Goal: Task Accomplishment & Management: Use online tool/utility

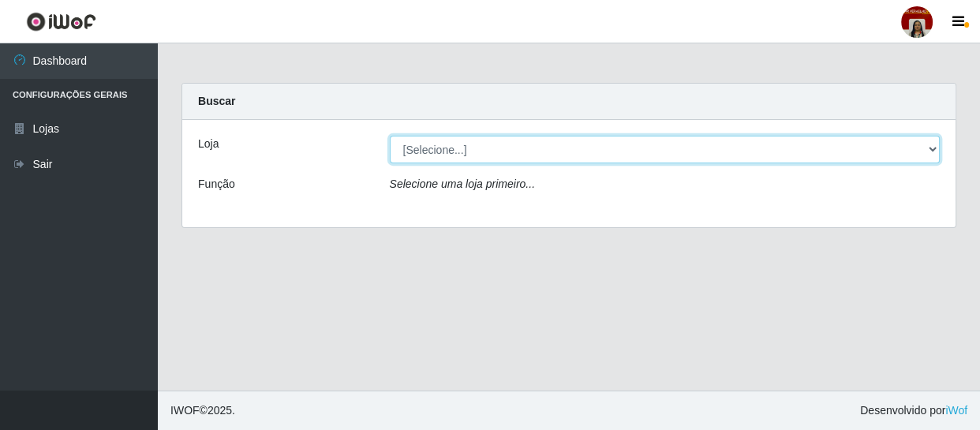
drag, startPoint x: 472, startPoint y: 141, endPoint x: 481, endPoint y: 157, distance: 18.4
click at [472, 141] on select "[Selecione...] Mar Vermelho - Loja 04" at bounding box center [665, 150] width 551 height 28
select select "251"
click at [390, 136] on select "[Selecione...] Mar Vermelho - Loja 04" at bounding box center [665, 150] width 551 height 28
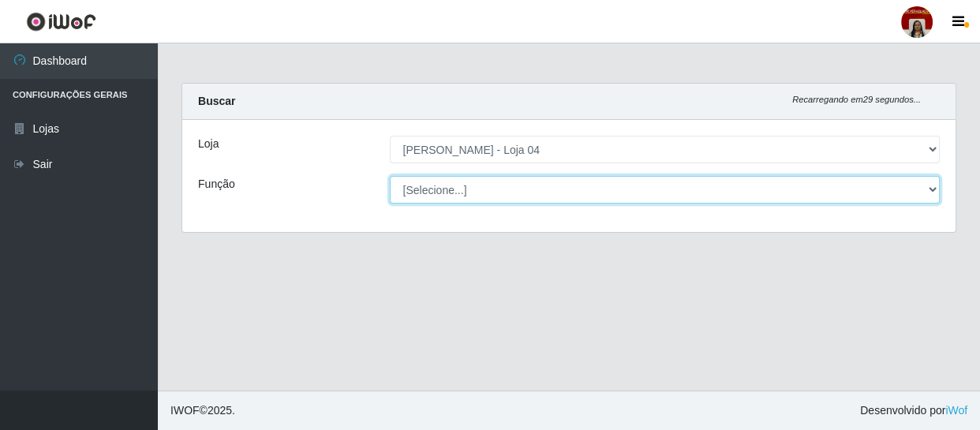
click at [471, 187] on select "[Selecione...] ASG ASG + ASG ++ Auxiliar de Depósito Auxiliar de Depósito + Aux…" at bounding box center [665, 190] width 551 height 28
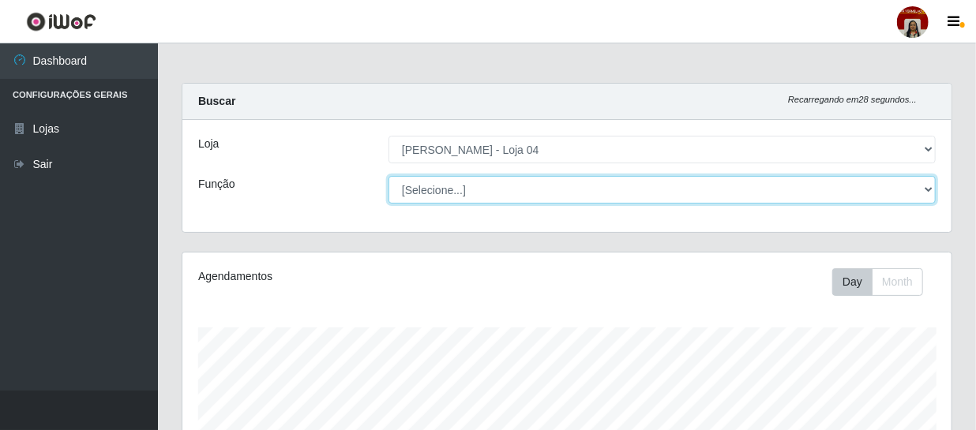
scroll to position [328, 769]
click at [388, 176] on select "[Selecione...] ASG ASG + ASG ++ Auxiliar de Depósito Auxiliar de Depósito + Aux…" at bounding box center [661, 190] width 547 height 28
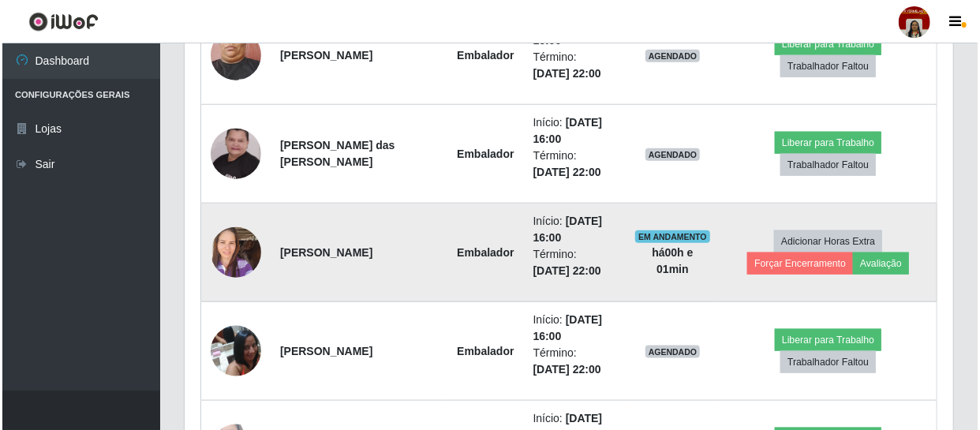
scroll to position [624, 0]
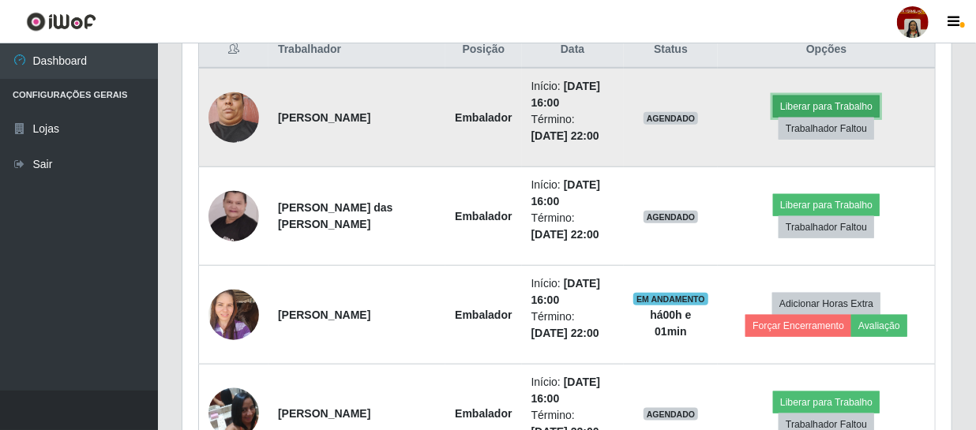
click at [830, 96] on button "Liberar para Trabalho" at bounding box center [826, 107] width 107 height 22
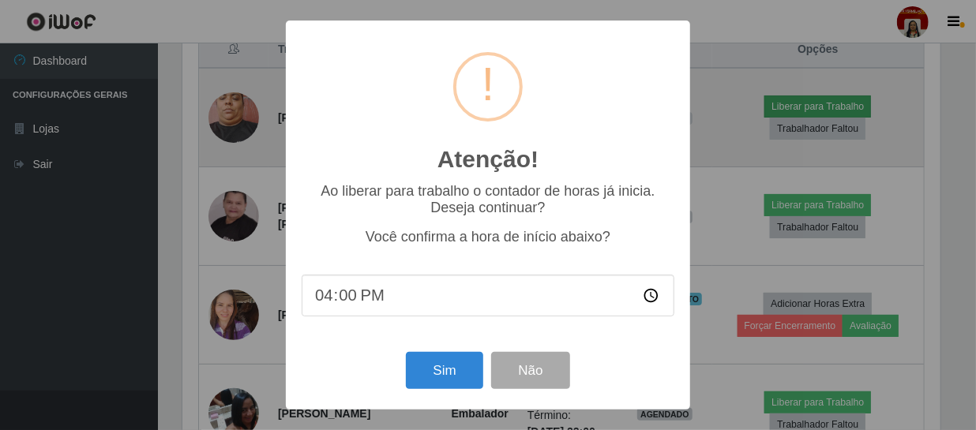
scroll to position [328, 762]
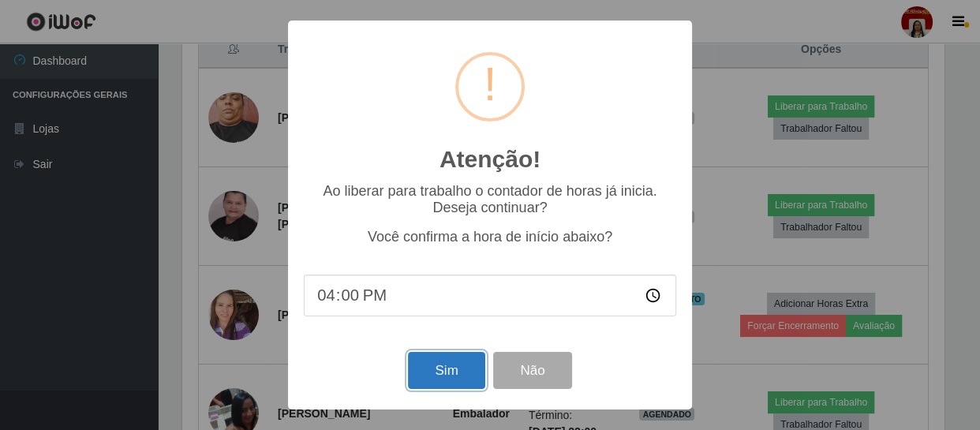
click at [452, 363] on button "Sim" at bounding box center [446, 370] width 77 height 37
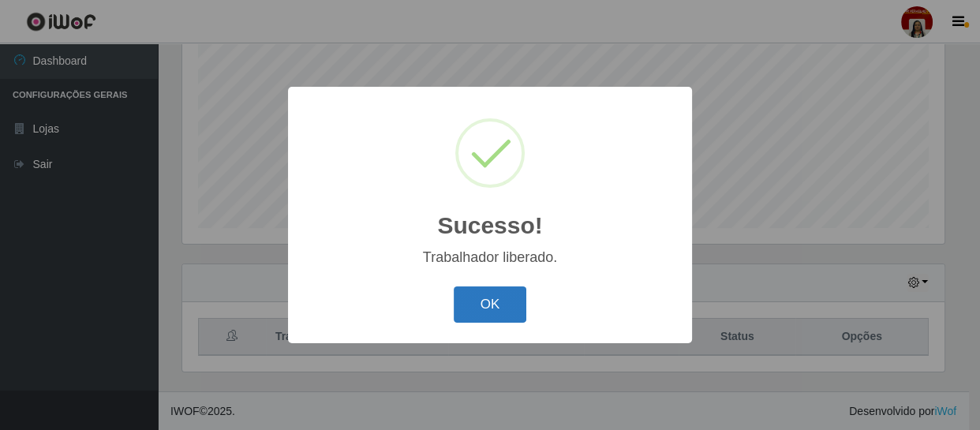
click at [511, 302] on button "OK" at bounding box center [490, 305] width 73 height 37
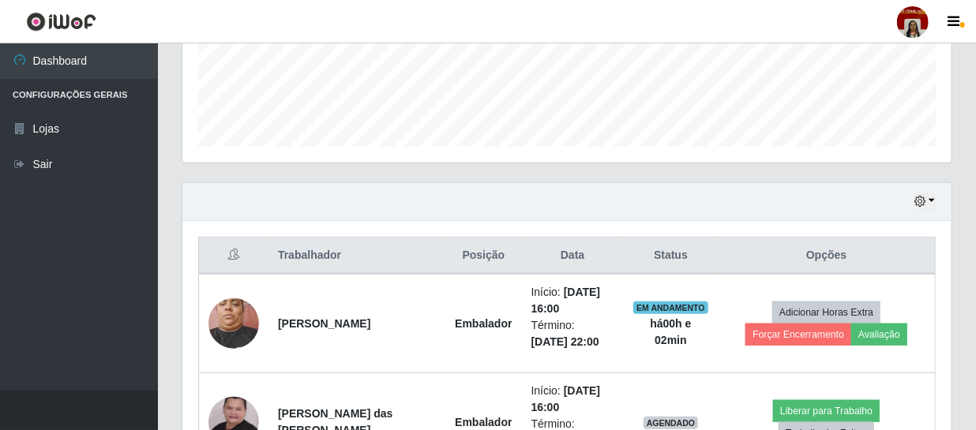
scroll to position [624, 0]
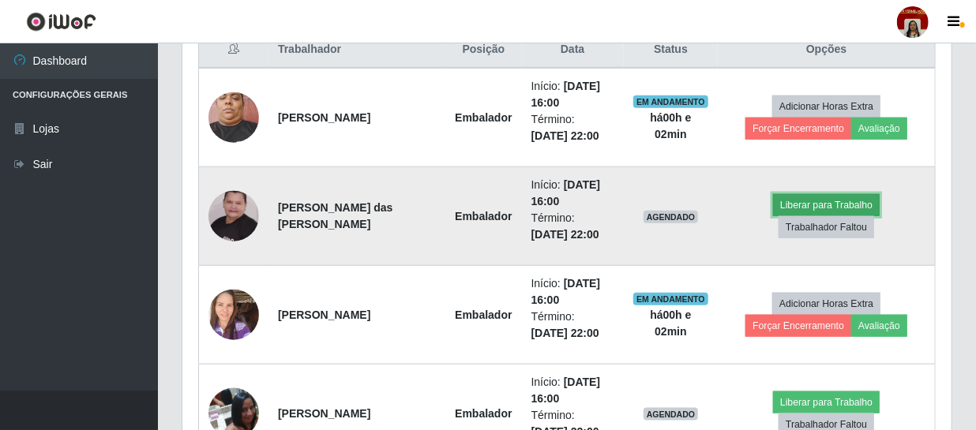
click at [828, 202] on button "Liberar para Trabalho" at bounding box center [826, 205] width 107 height 22
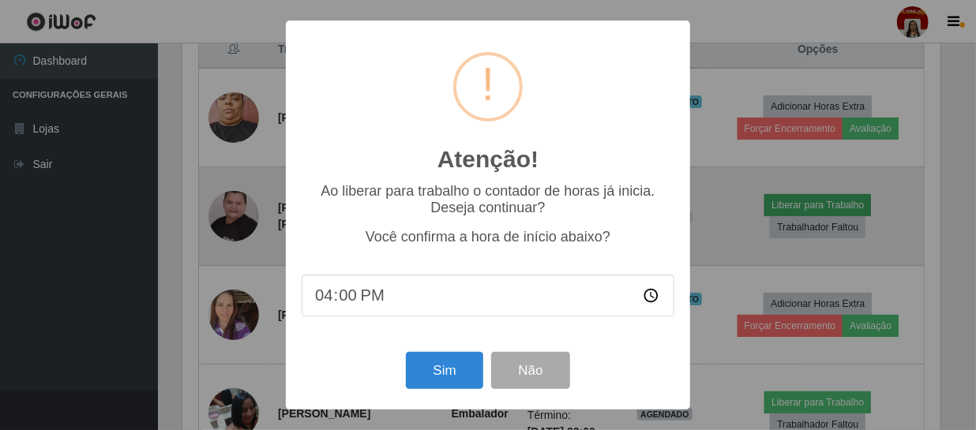
scroll to position [328, 762]
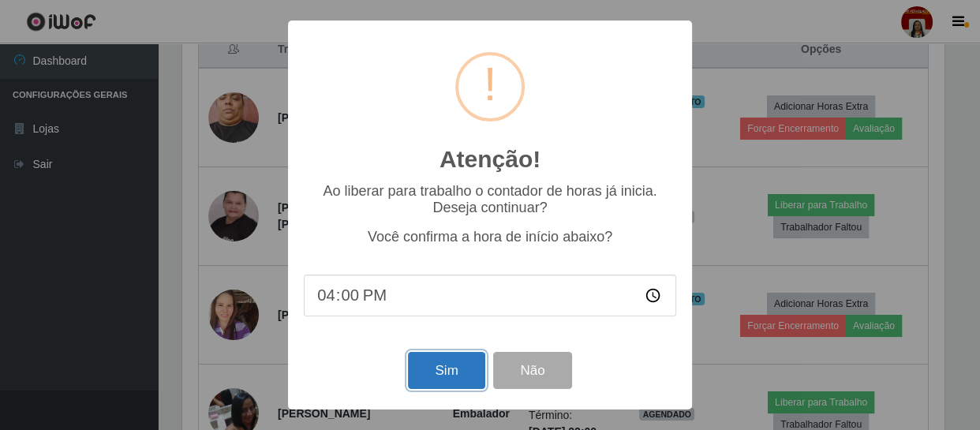
click at [429, 365] on button "Sim" at bounding box center [446, 370] width 77 height 37
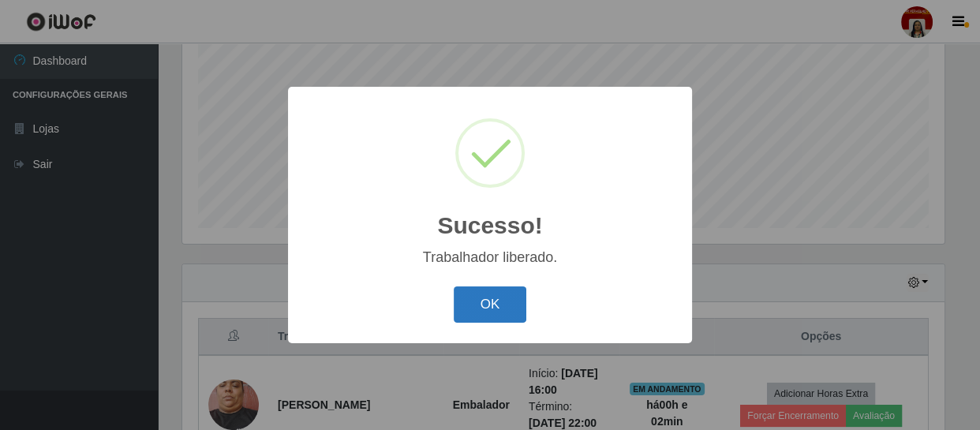
click at [508, 288] on button "OK" at bounding box center [490, 305] width 73 height 37
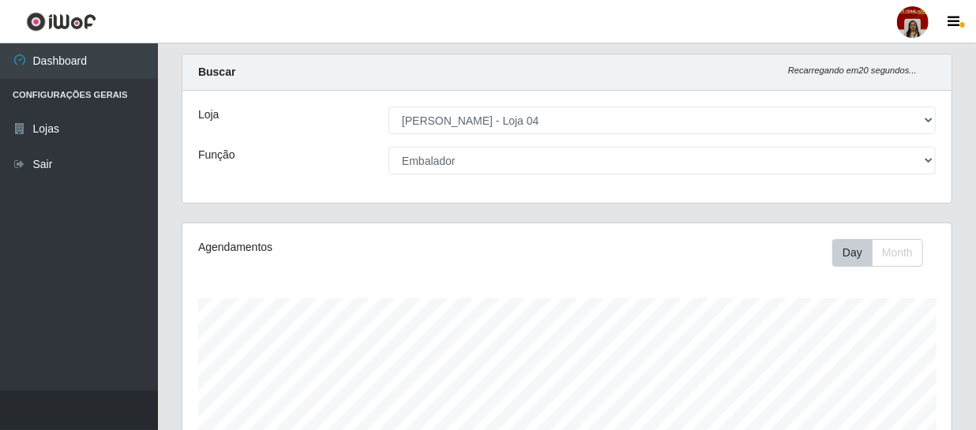
scroll to position [0, 0]
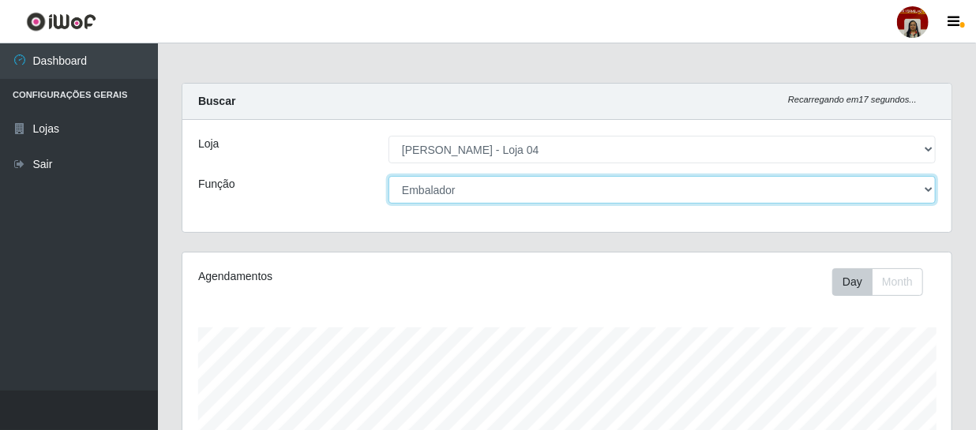
click at [481, 191] on select "[Selecione...] ASG ASG + ASG ++ Auxiliar de Depósito Auxiliar de Depósito + Aux…" at bounding box center [661, 190] width 547 height 28
click at [388, 176] on select "[Selecione...] ASG ASG + ASG ++ Auxiliar de Depósito Auxiliar de Depósito + Aux…" at bounding box center [661, 190] width 547 height 28
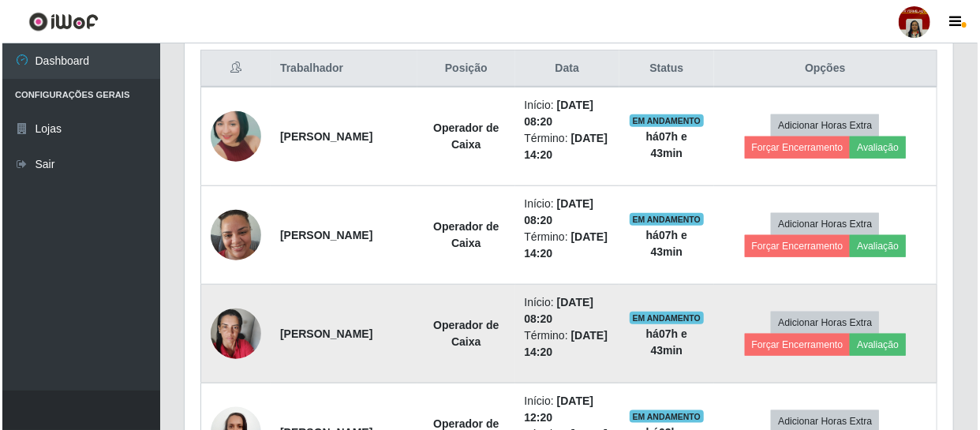
scroll to position [646, 0]
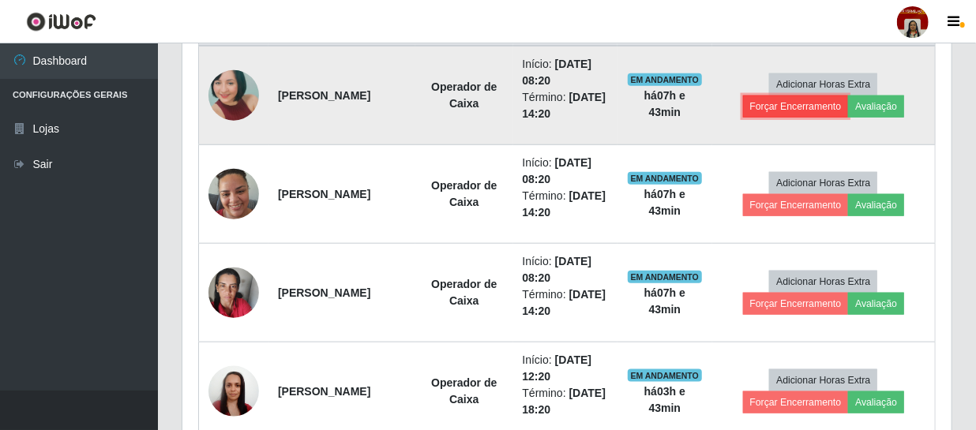
click at [786, 100] on button "Forçar Encerramento" at bounding box center [796, 107] width 106 height 22
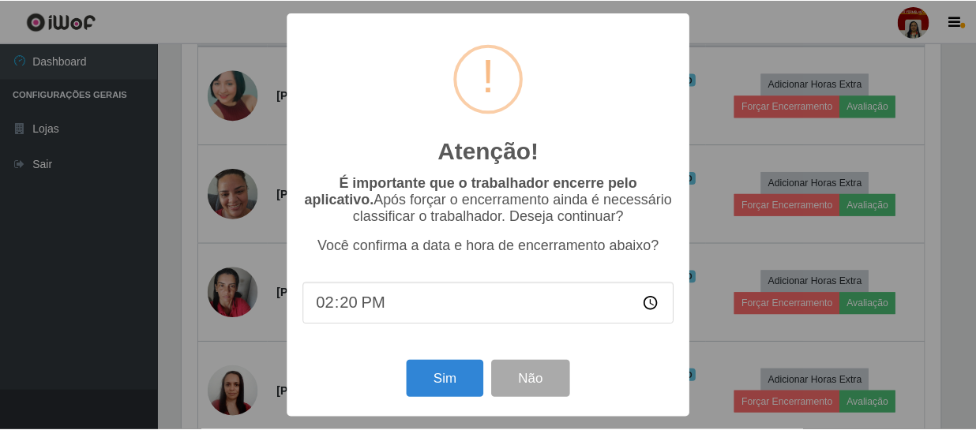
scroll to position [328, 762]
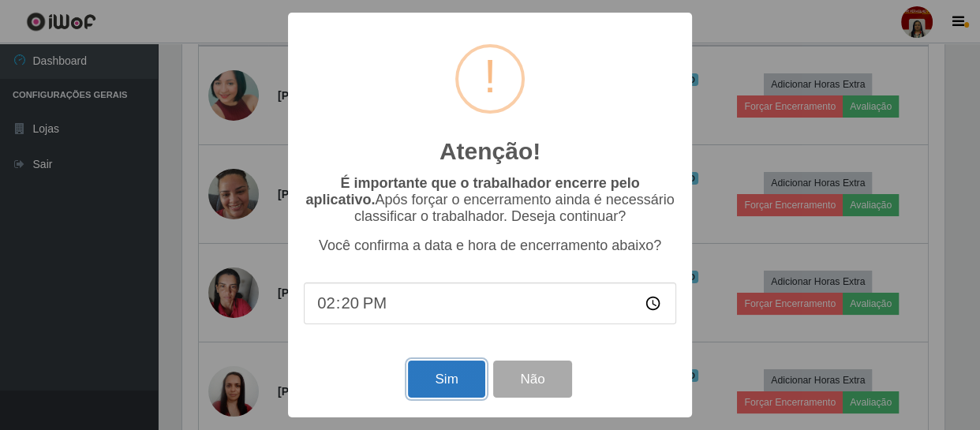
click at [448, 371] on button "Sim" at bounding box center [446, 379] width 77 height 37
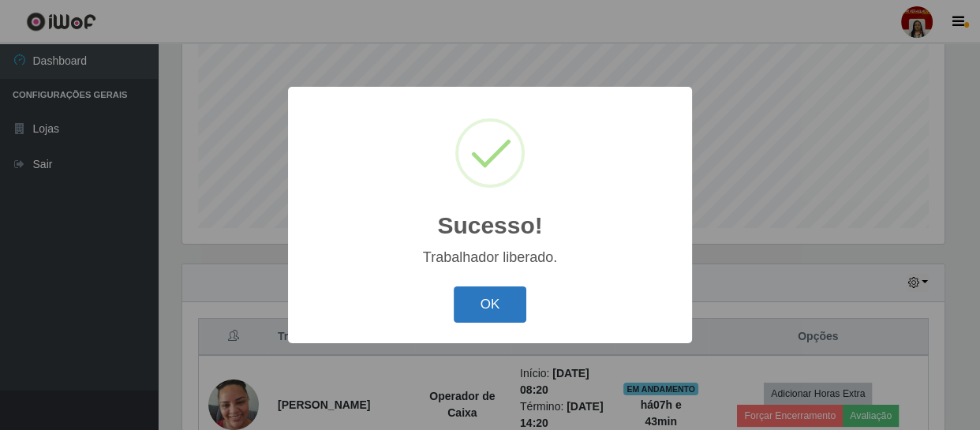
click at [484, 290] on button "OK" at bounding box center [490, 305] width 73 height 37
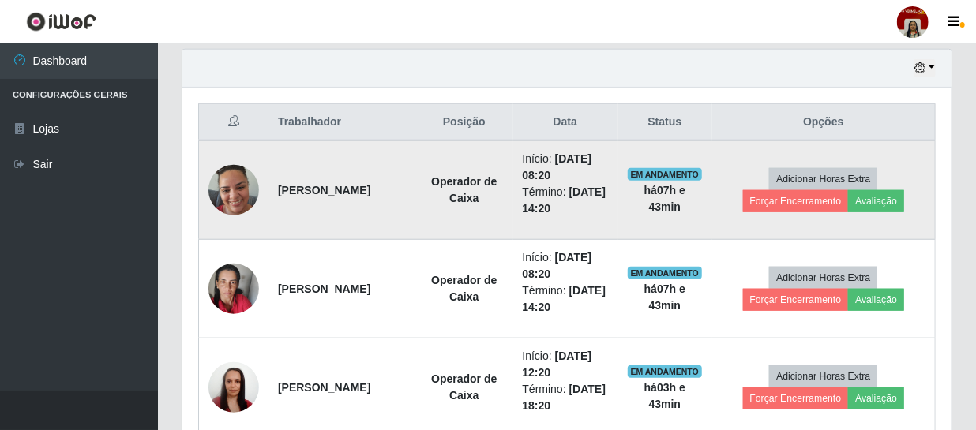
scroll to position [552, 0]
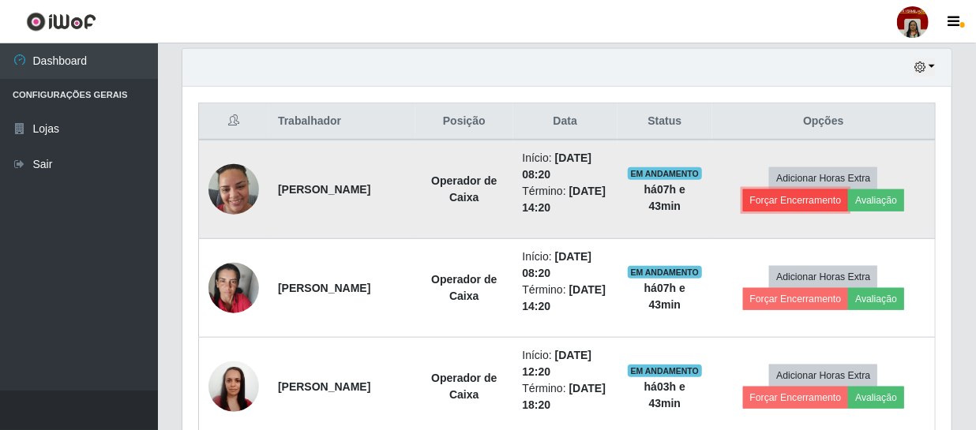
click at [783, 189] on button "Forçar Encerramento" at bounding box center [796, 200] width 106 height 22
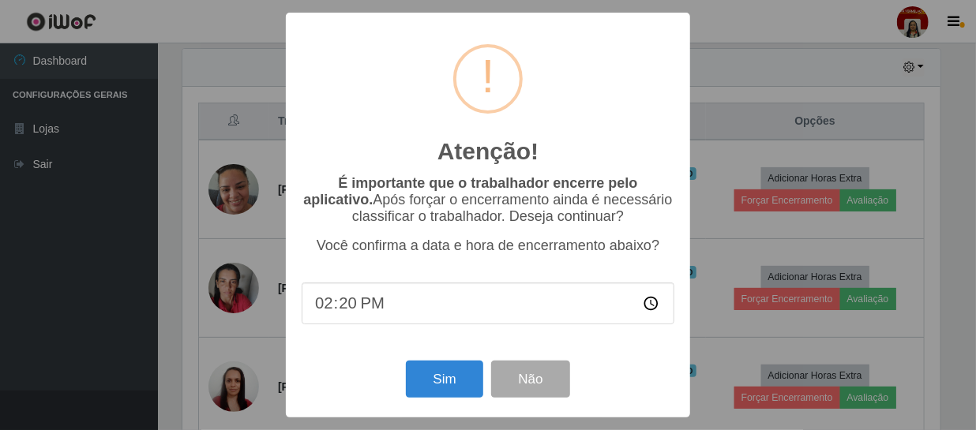
scroll to position [328, 762]
click at [449, 370] on button "Sim" at bounding box center [446, 379] width 77 height 37
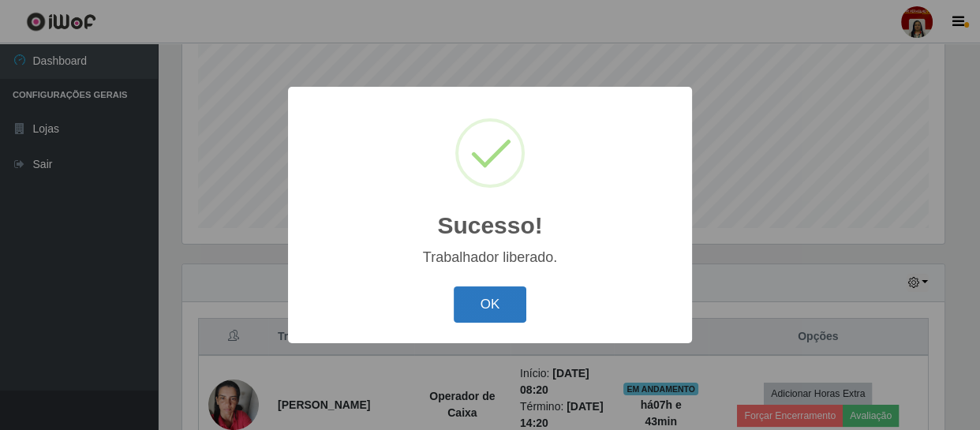
click at [488, 302] on button "OK" at bounding box center [490, 305] width 73 height 37
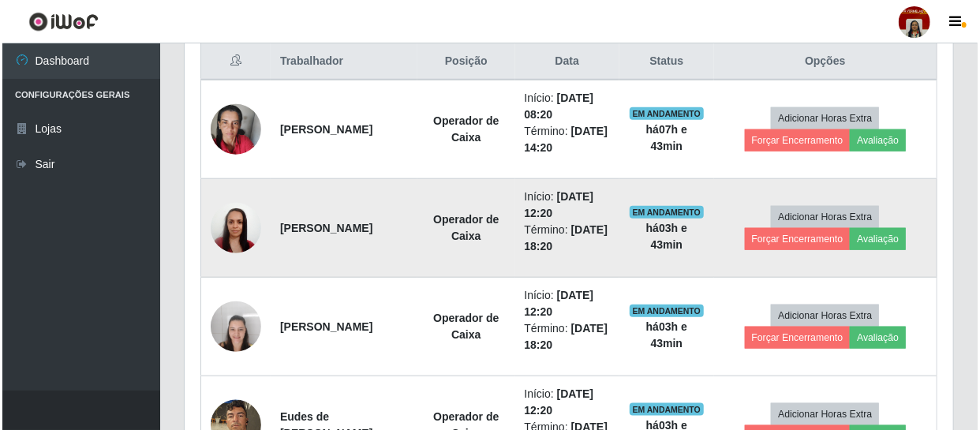
scroll to position [624, 0]
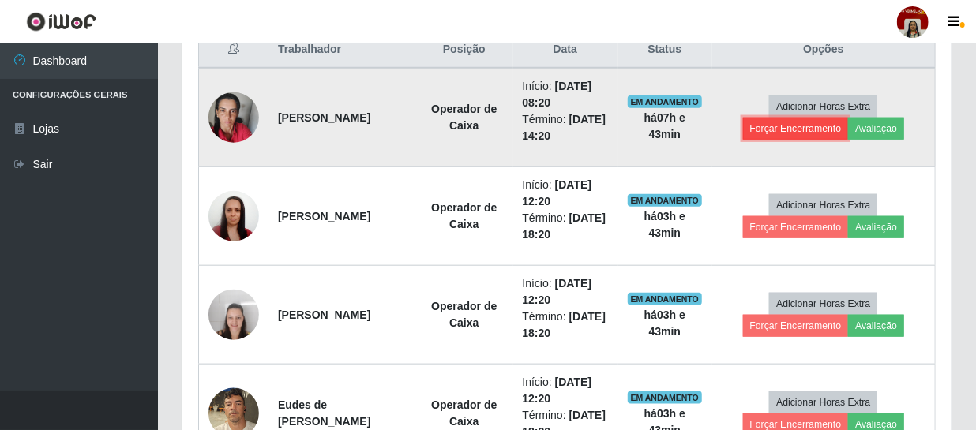
click at [771, 128] on button "Forçar Encerramento" at bounding box center [796, 129] width 106 height 22
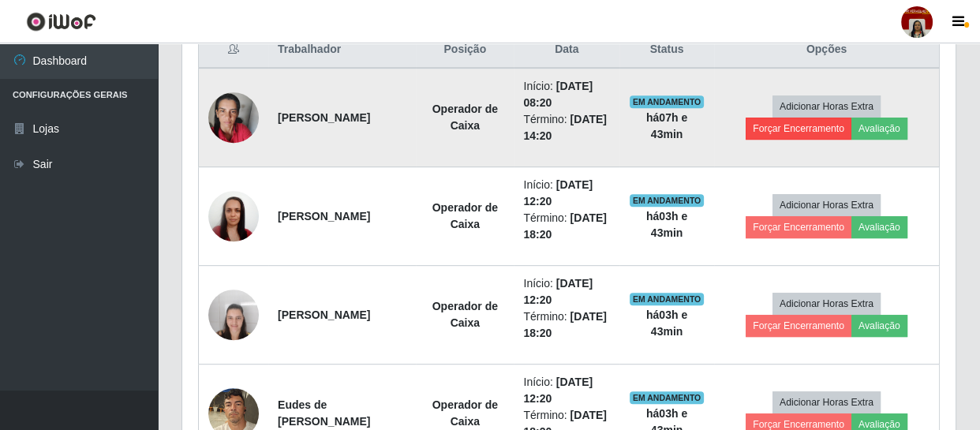
scroll to position [788989, 788554]
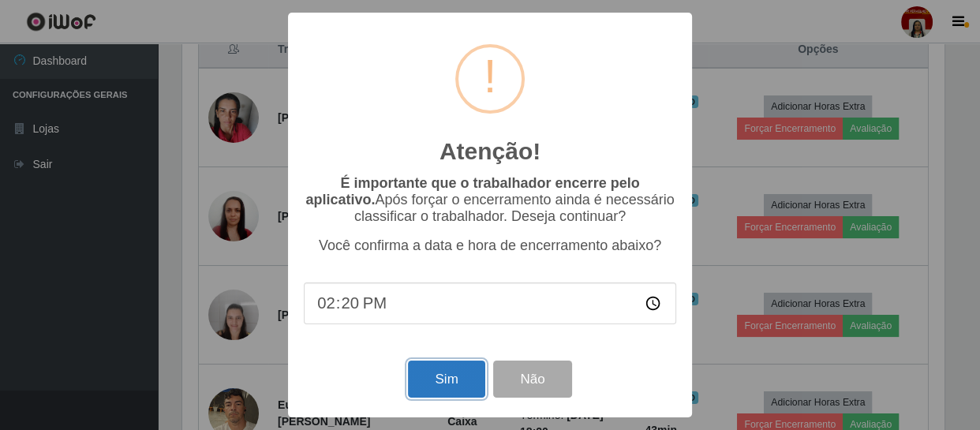
click at [437, 394] on button "Sim" at bounding box center [446, 379] width 77 height 37
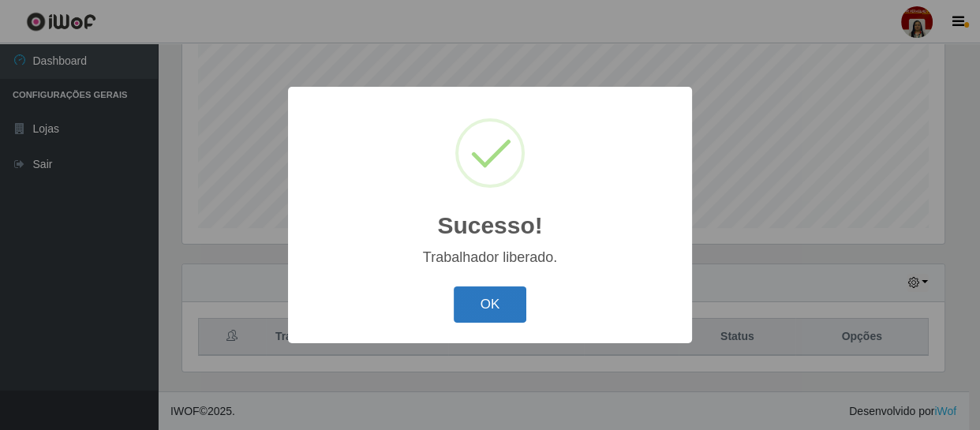
click at [501, 316] on button "OK" at bounding box center [490, 305] width 73 height 37
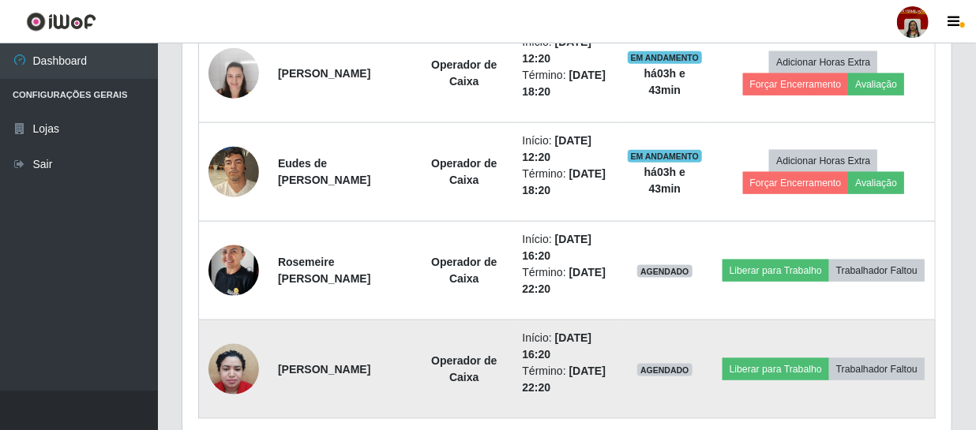
click at [236, 377] on img at bounding box center [233, 368] width 51 height 67
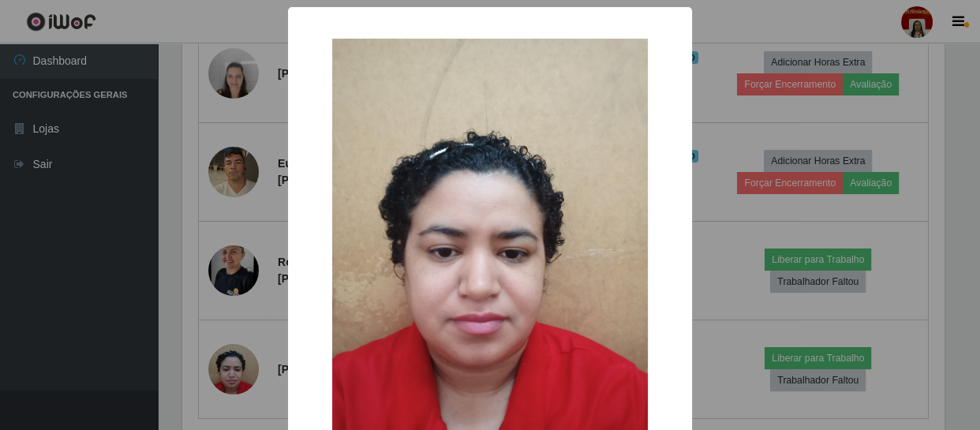
click at [106, 339] on div "× OK Cancel" at bounding box center [490, 215] width 980 height 430
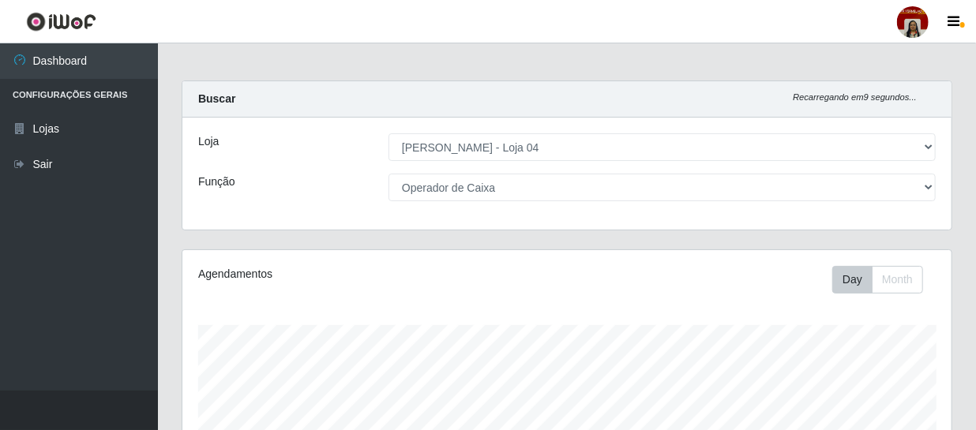
scroll to position [0, 0]
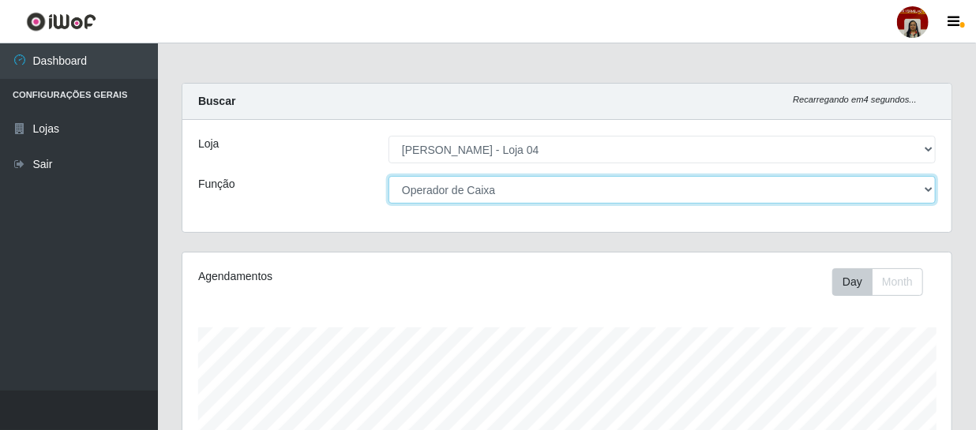
click at [459, 197] on select "[Selecione...] ASG ASG + ASG ++ Auxiliar de Depósito Auxiliar de Depósito + Aux…" at bounding box center [661, 190] width 547 height 28
click at [388, 176] on select "[Selecione...] ASG ASG + ASG ++ Auxiliar de Depósito Auxiliar de Depósito + Aux…" at bounding box center [661, 190] width 547 height 28
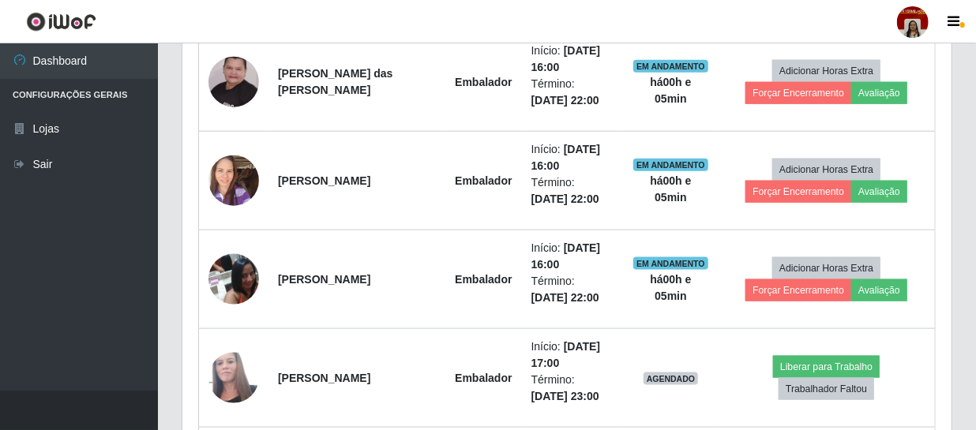
scroll to position [838, 0]
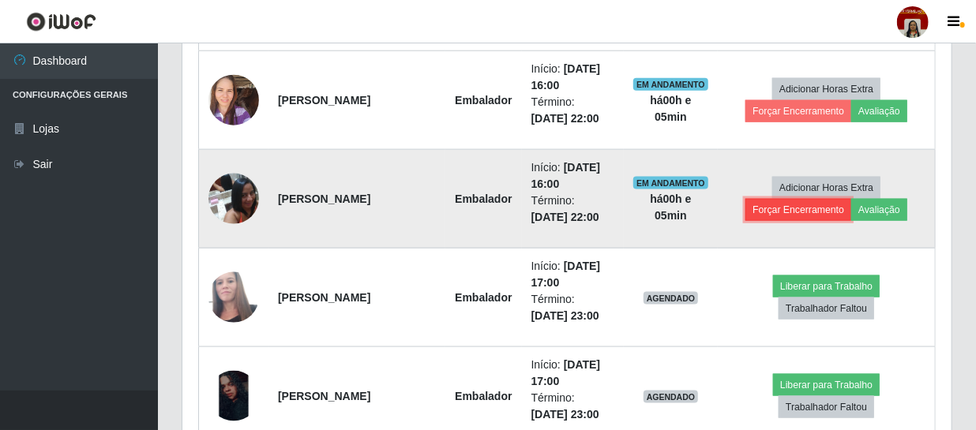
click at [811, 213] on button "Forçar Encerramento" at bounding box center [798, 210] width 106 height 22
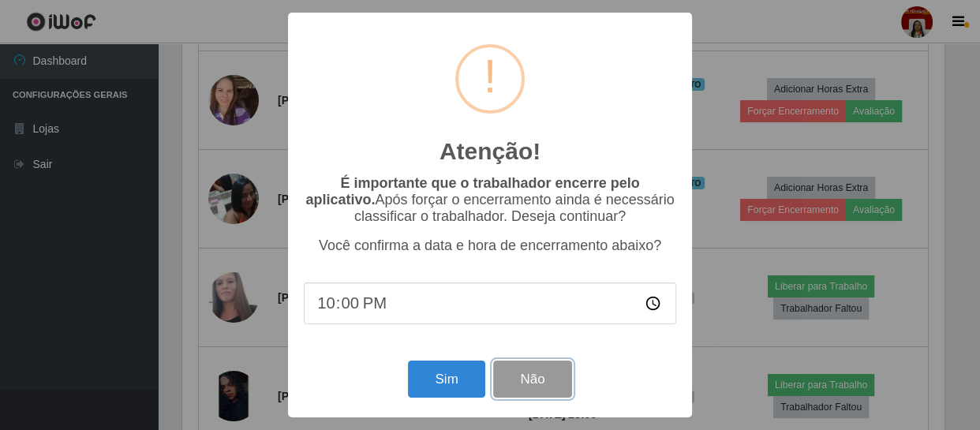
click at [536, 388] on button "Não" at bounding box center [532, 379] width 78 height 37
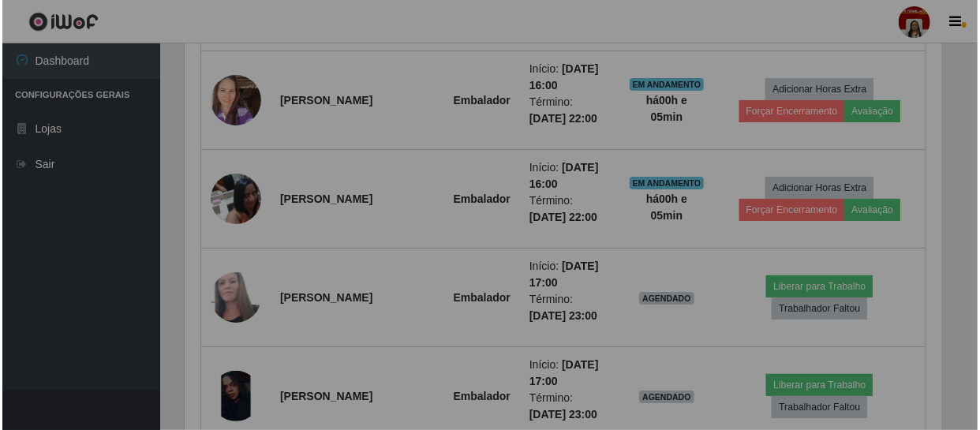
scroll to position [328, 769]
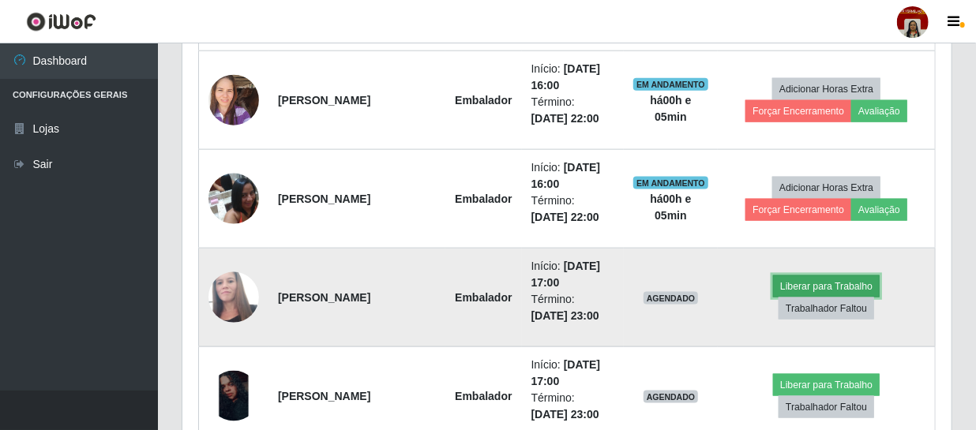
click at [795, 279] on button "Liberar para Trabalho" at bounding box center [826, 286] width 107 height 22
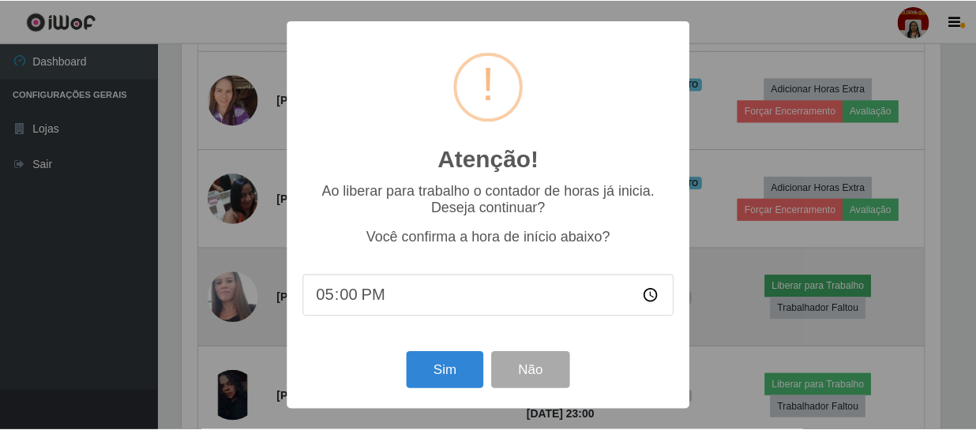
scroll to position [328, 762]
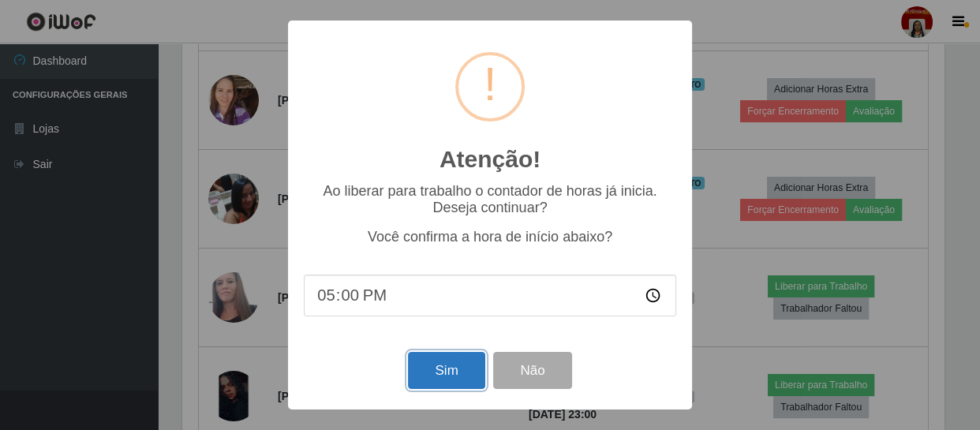
click at [466, 369] on button "Sim" at bounding box center [446, 370] width 77 height 37
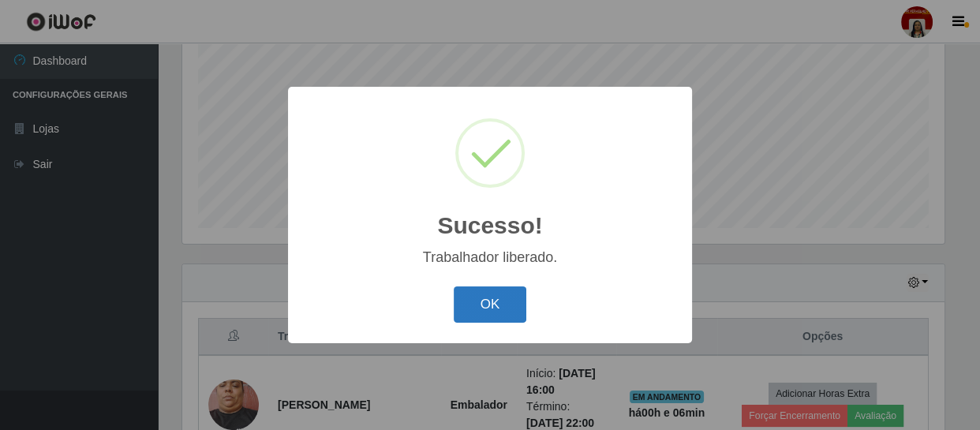
click at [474, 290] on button "OK" at bounding box center [490, 305] width 73 height 37
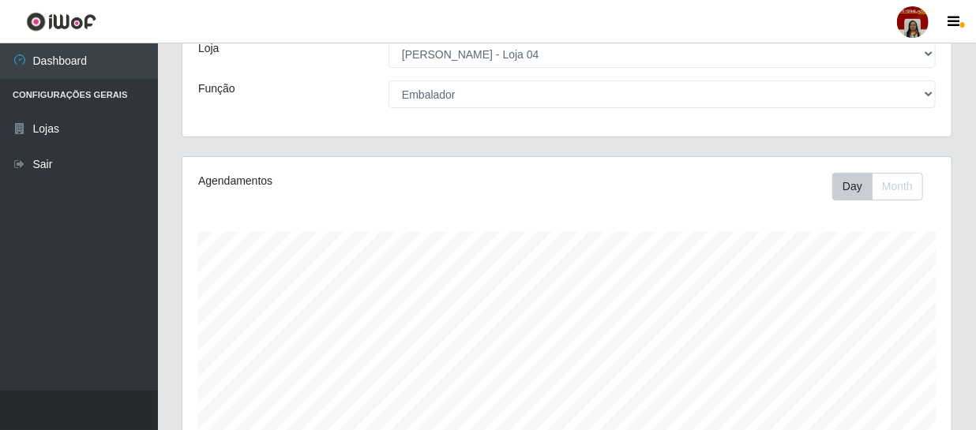
scroll to position [71, 0]
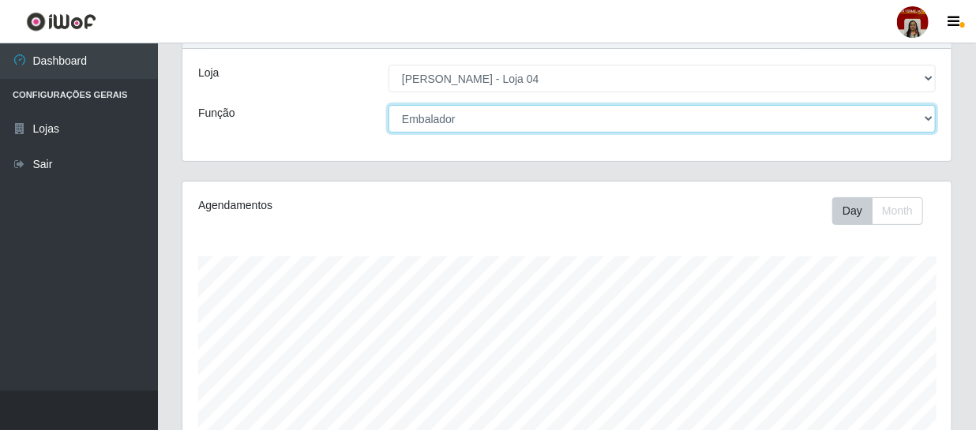
click at [675, 127] on select "[Selecione...] ASG ASG + ASG ++ Auxiliar de Depósito Auxiliar de Depósito + Aux…" at bounding box center [661, 119] width 547 height 28
select select "22"
click at [388, 105] on select "[Selecione...] ASG ASG + ASG ++ Auxiliar de Depósito Auxiliar de Depósito + Aux…" at bounding box center [661, 119] width 547 height 28
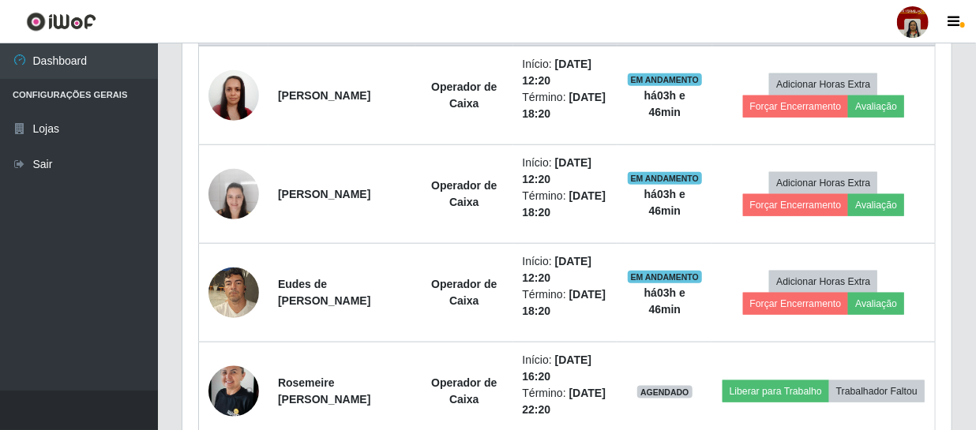
scroll to position [829, 0]
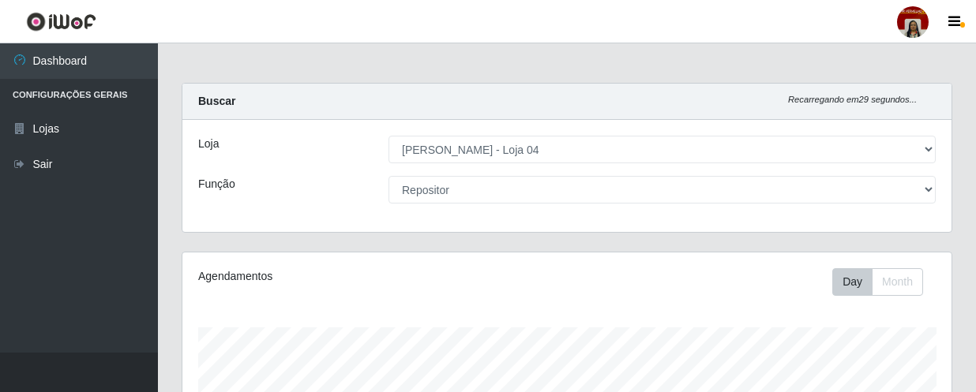
select select "251"
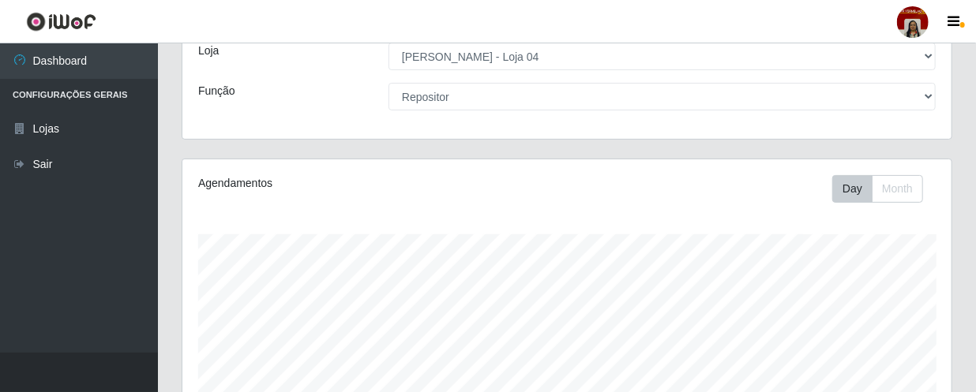
scroll to position [32, 0]
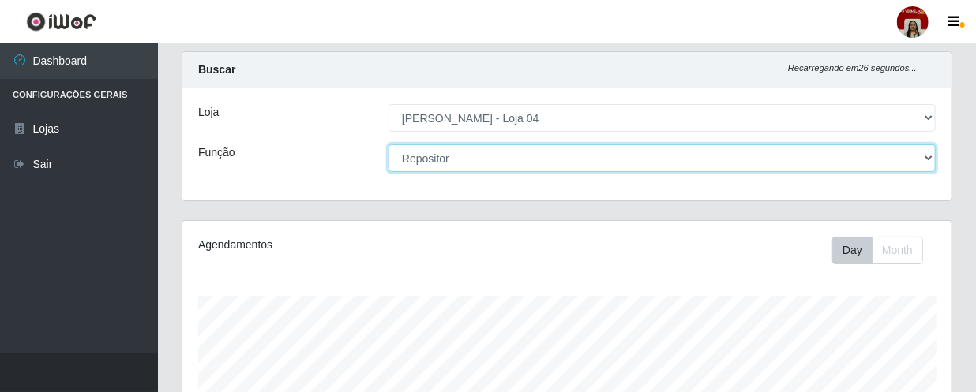
click at [555, 160] on select "[Selecione...] ASG ASG + ASG ++ Auxiliar de Depósito Auxiliar de Depósito + Aux…" at bounding box center [661, 158] width 547 height 28
select select "22"
click at [388, 144] on select "[Selecione...] ASG ASG + ASG ++ Auxiliar de Depósito Auxiliar de Depósito + Aux…" at bounding box center [661, 158] width 547 height 28
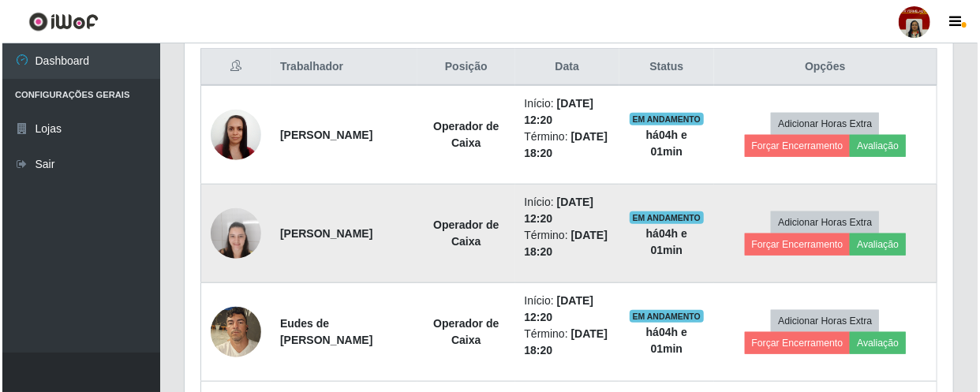
scroll to position [867, 0]
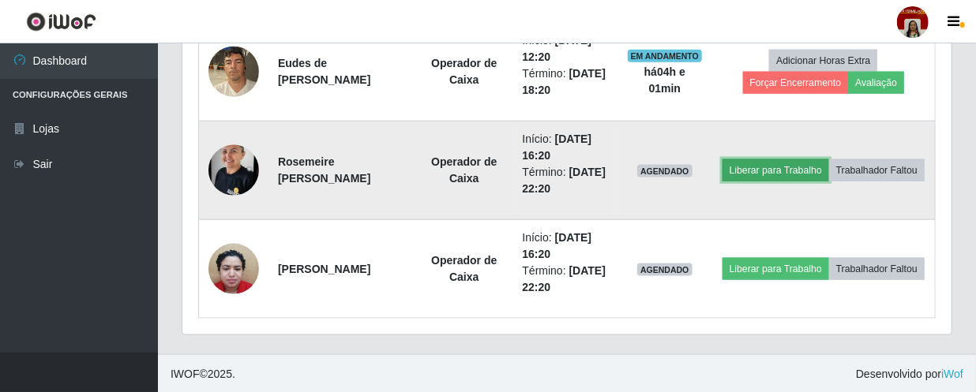
click at [811, 159] on button "Liberar para Trabalho" at bounding box center [775, 170] width 107 height 22
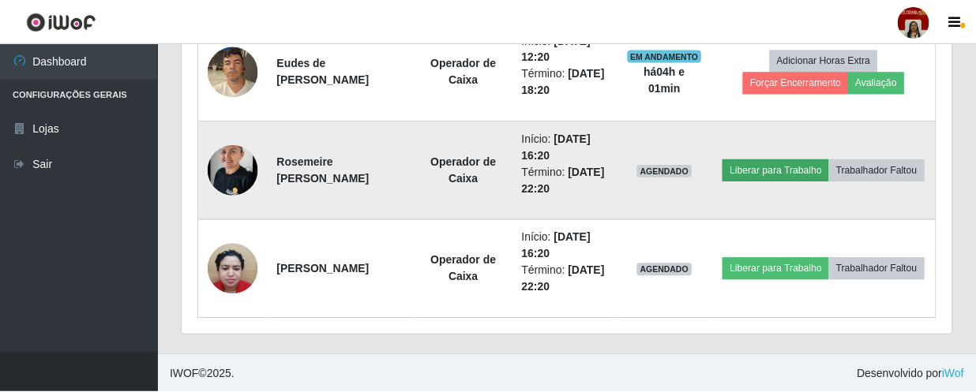
scroll to position [328, 762]
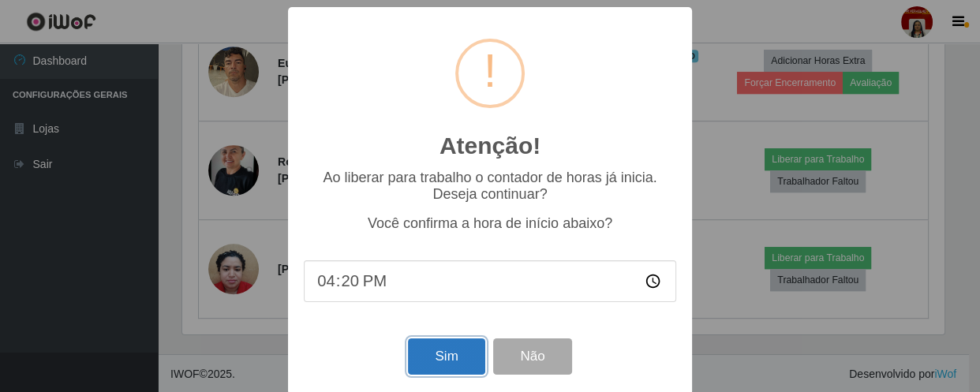
click at [430, 362] on button "Sim" at bounding box center [446, 357] width 77 height 37
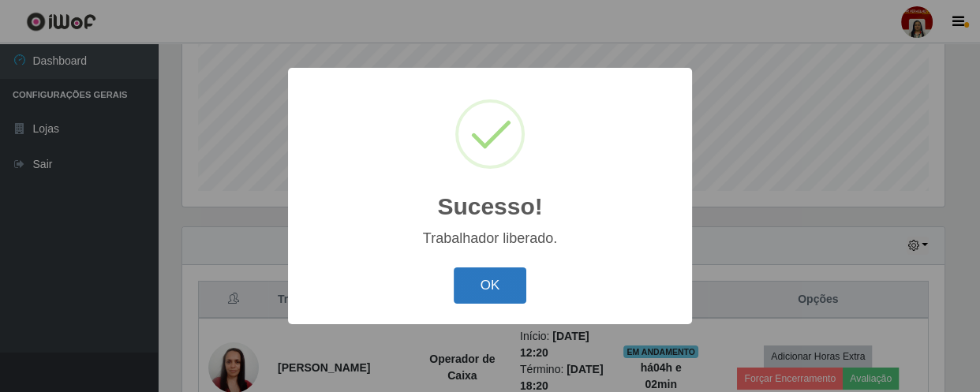
click at [513, 296] on button "OK" at bounding box center [490, 286] width 73 height 37
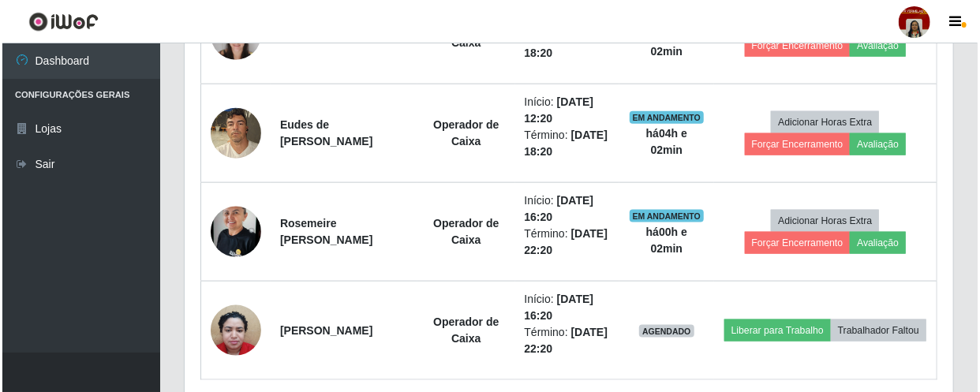
scroll to position [867, 0]
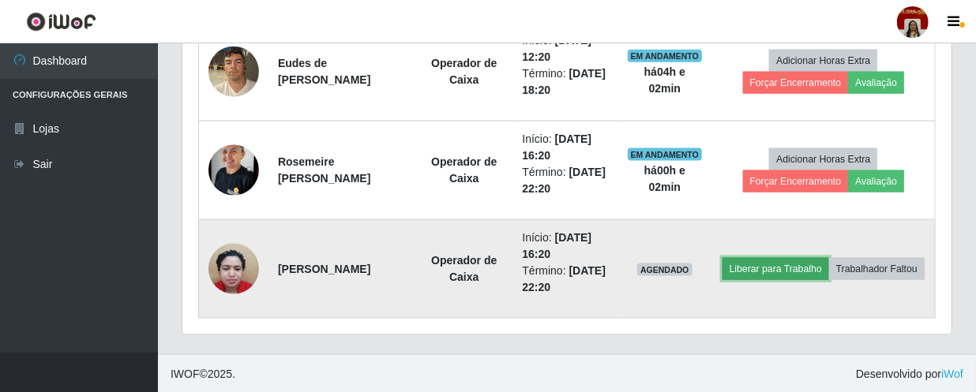
click at [811, 258] on button "Liberar para Trabalho" at bounding box center [775, 269] width 107 height 22
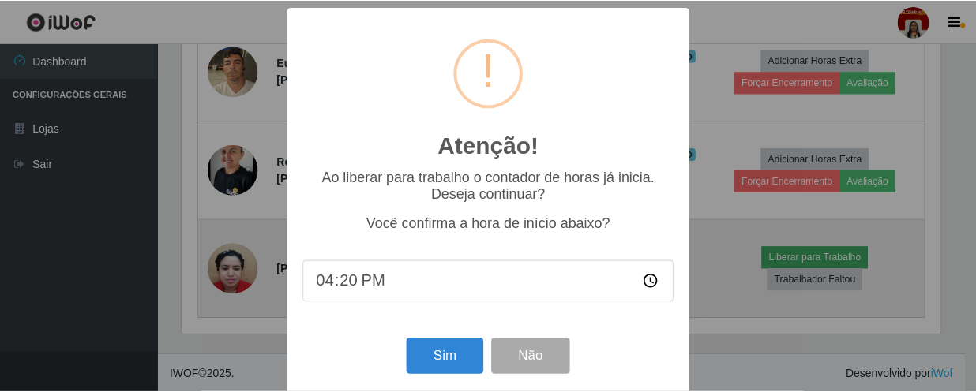
scroll to position [328, 762]
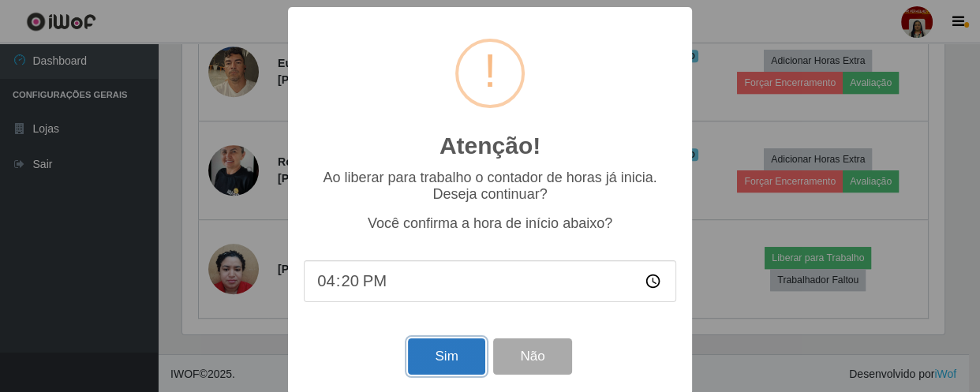
click at [429, 362] on button "Sim" at bounding box center [446, 357] width 77 height 37
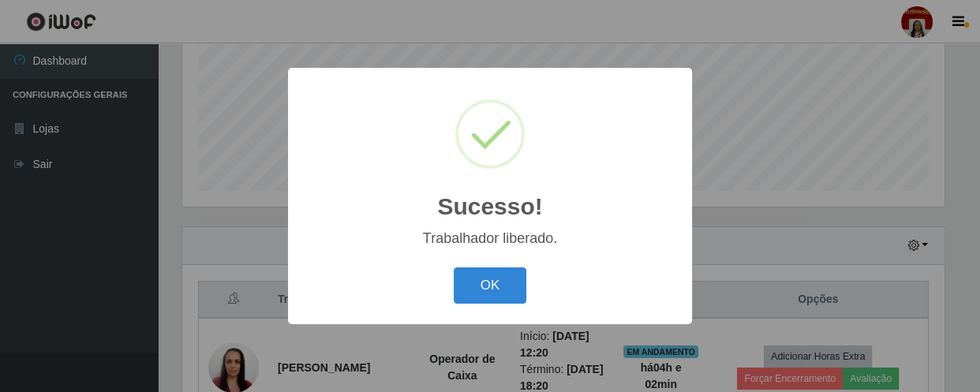
click at [450, 292] on div "OK Cancel" at bounding box center [490, 285] width 373 height 45
click at [469, 283] on button "OK" at bounding box center [490, 286] width 73 height 37
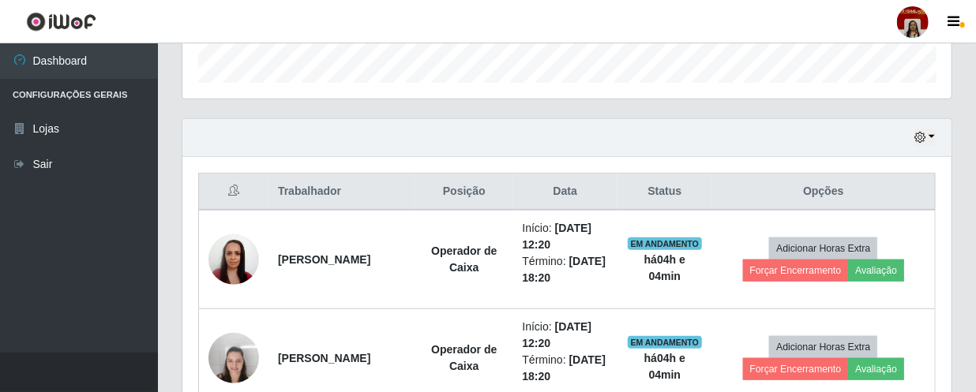
scroll to position [331, 0]
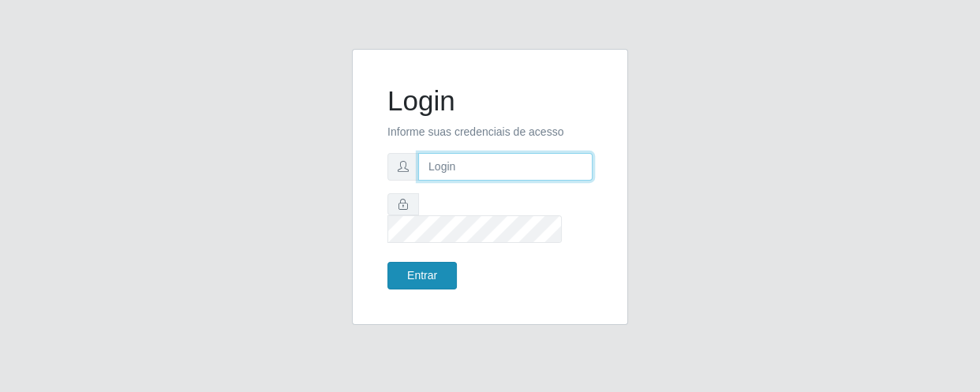
type input "[EMAIL_ADDRESS][DOMAIN_NAME]"
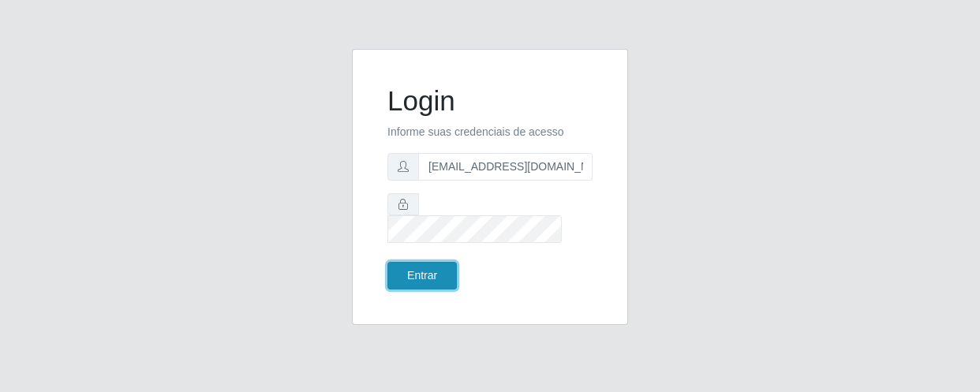
click at [422, 268] on button "Entrar" at bounding box center [422, 276] width 69 height 28
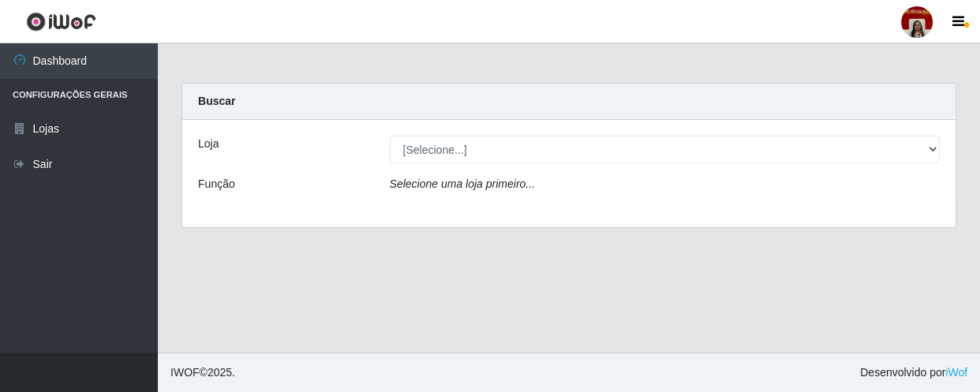
click at [946, 111] on div "Buscar" at bounding box center [569, 102] width 774 height 36
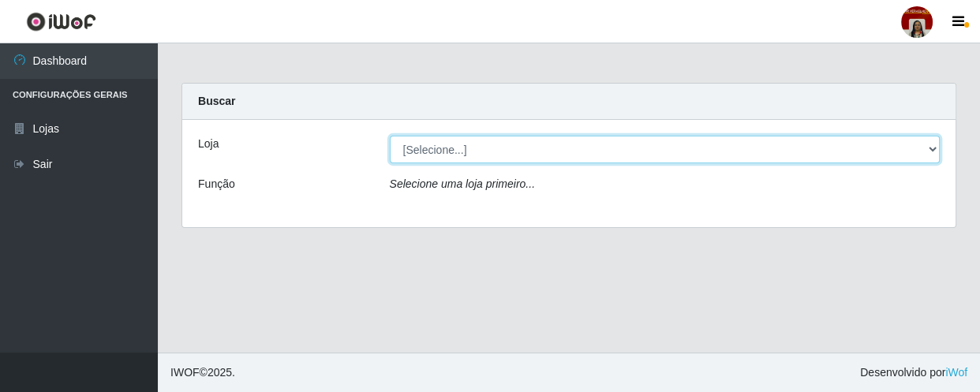
click at [936, 149] on select "[Selecione...] Mar Vermelho - Loja 04" at bounding box center [665, 150] width 551 height 28
select select "251"
click at [390, 136] on select "[Selecione...] Mar Vermelho - Loja 04" at bounding box center [665, 150] width 551 height 28
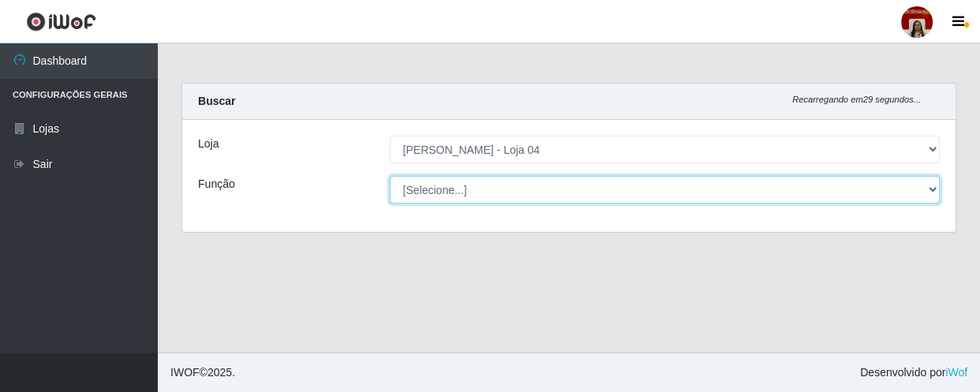
click at [913, 183] on select "[Selecione...] ASG ASG + ASG ++ Auxiliar de Depósito Auxiliar de Depósito + Aux…" at bounding box center [665, 190] width 551 height 28
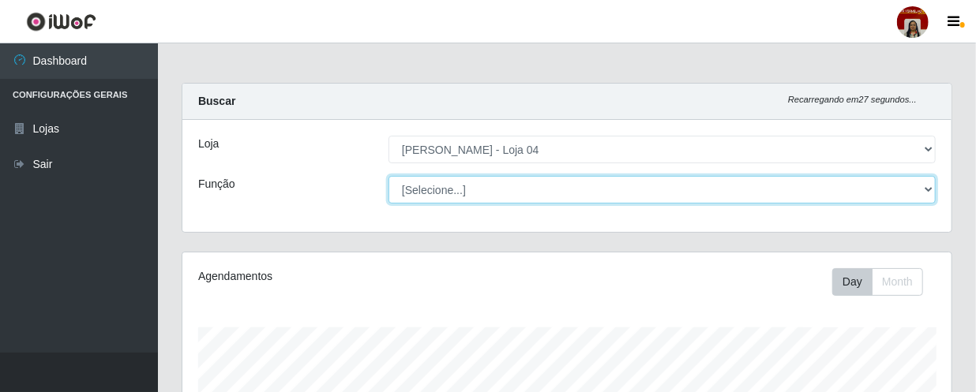
scroll to position [328, 769]
select select "1"
click at [388, 176] on select "[Selecione...] ASG ASG + ASG ++ Auxiliar de Depósito Auxiliar de Depósito + Aux…" at bounding box center [661, 190] width 547 height 28
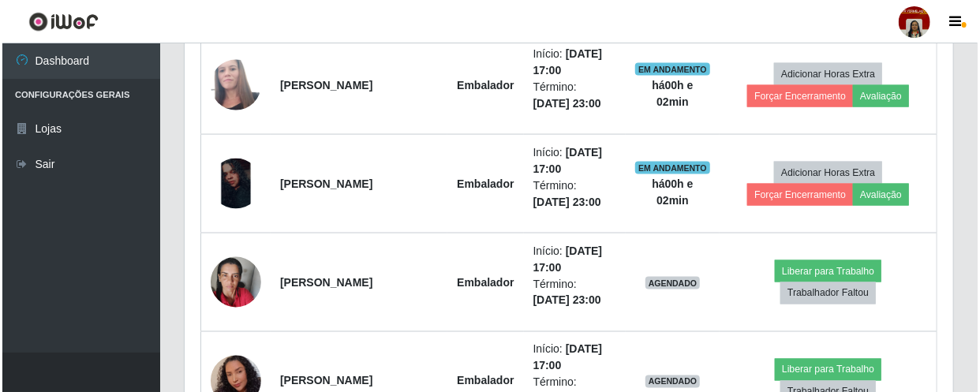
scroll to position [1076, 0]
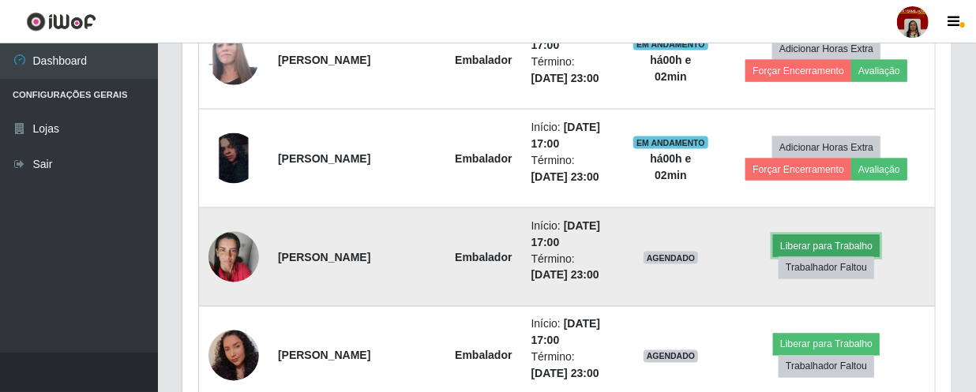
click at [834, 239] on button "Liberar para Trabalho" at bounding box center [826, 246] width 107 height 22
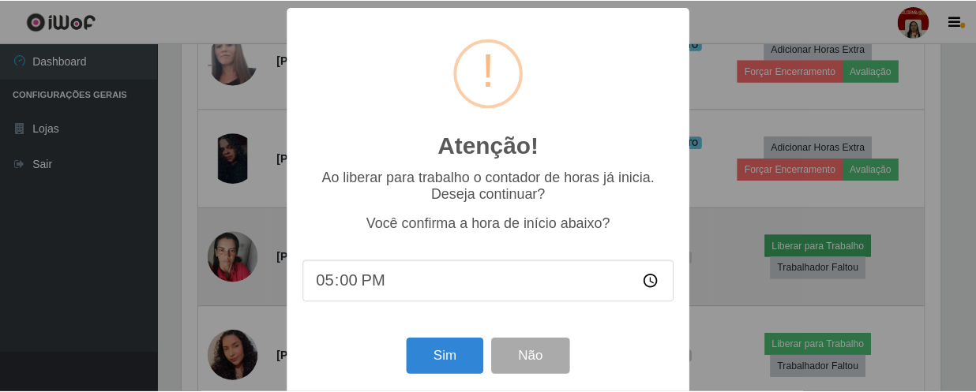
scroll to position [328, 762]
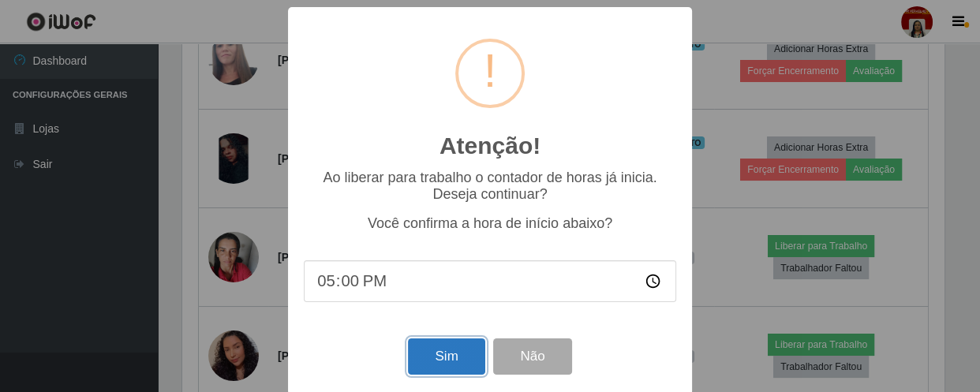
click at [444, 362] on button "Sim" at bounding box center [446, 357] width 77 height 37
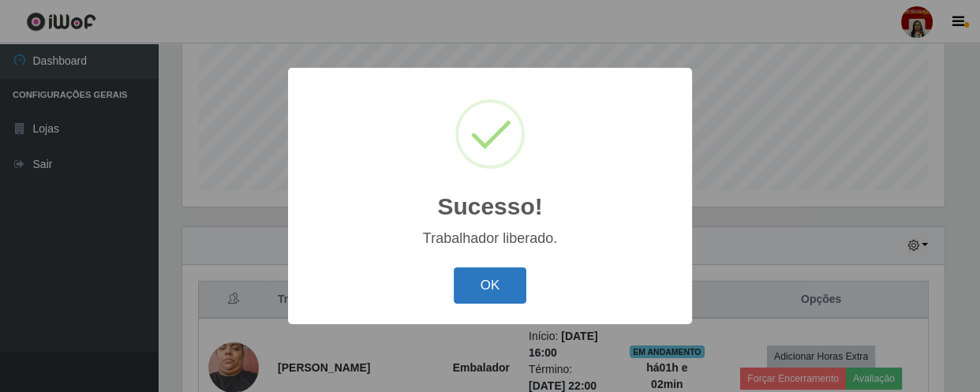
click at [488, 278] on button "OK" at bounding box center [490, 286] width 73 height 37
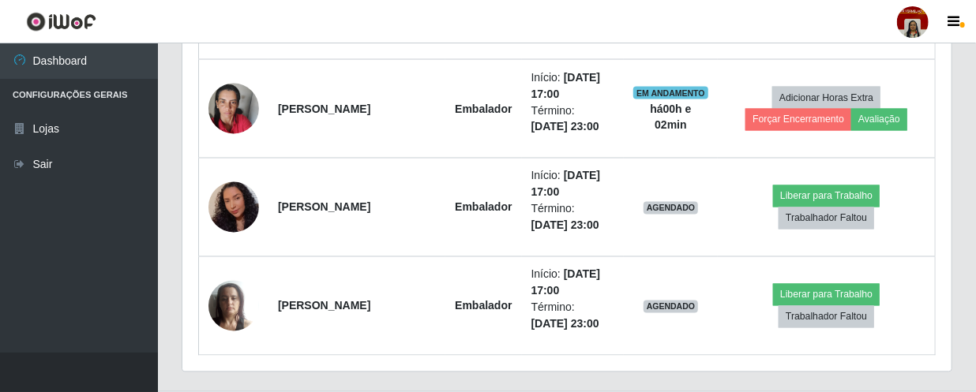
scroll to position [1261, 0]
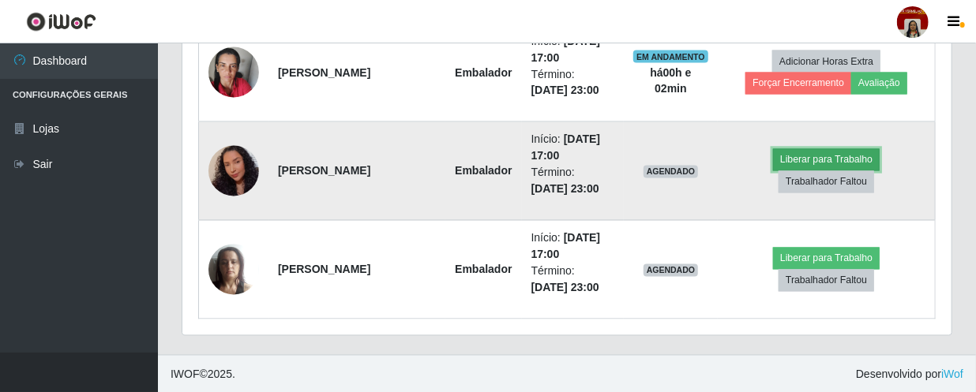
click at [822, 156] on button "Liberar para Trabalho" at bounding box center [826, 160] width 107 height 22
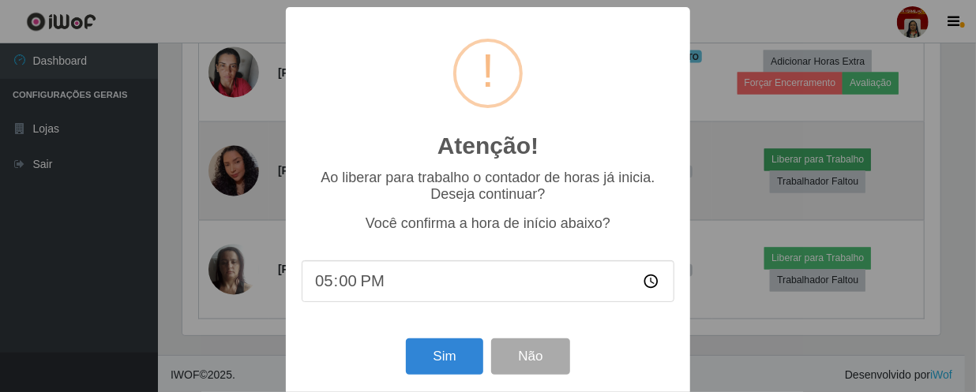
scroll to position [328, 762]
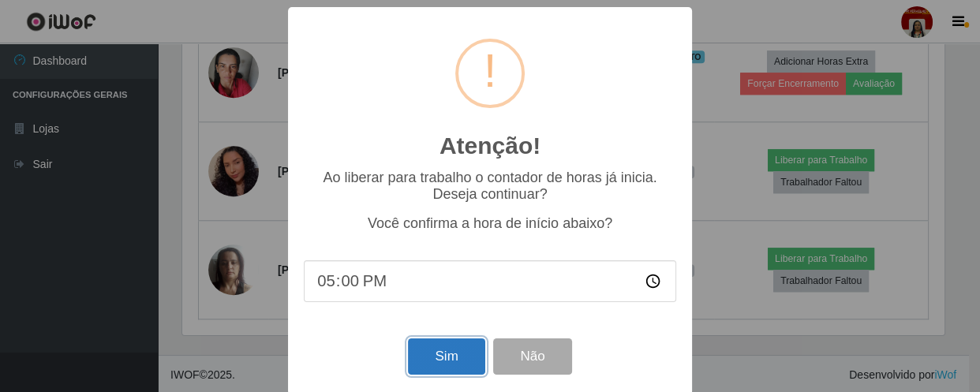
click at [426, 362] on button "Sim" at bounding box center [446, 357] width 77 height 37
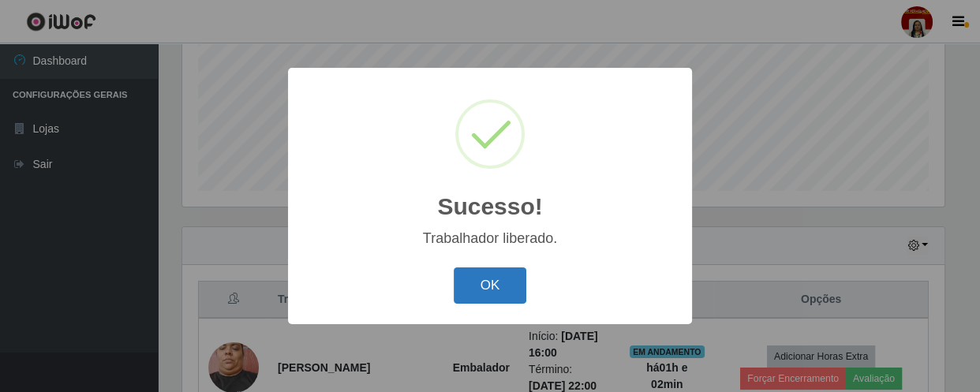
click at [499, 294] on button "OK" at bounding box center [490, 286] width 73 height 37
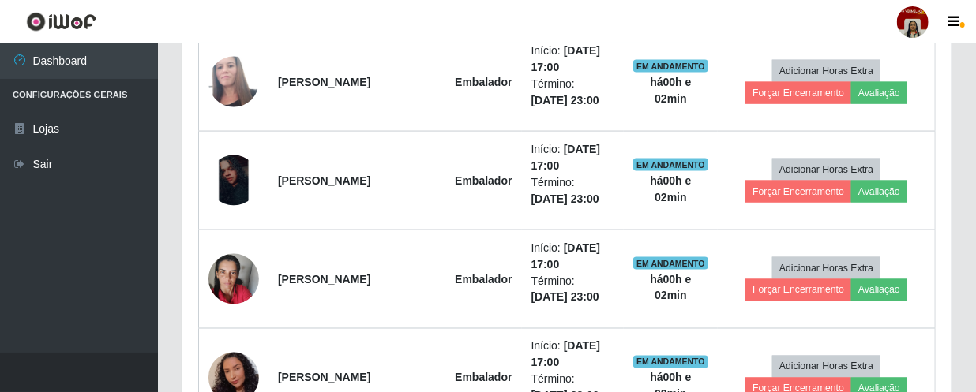
scroll to position [1045, 0]
